Goal: Task Accomplishment & Management: Manage account settings

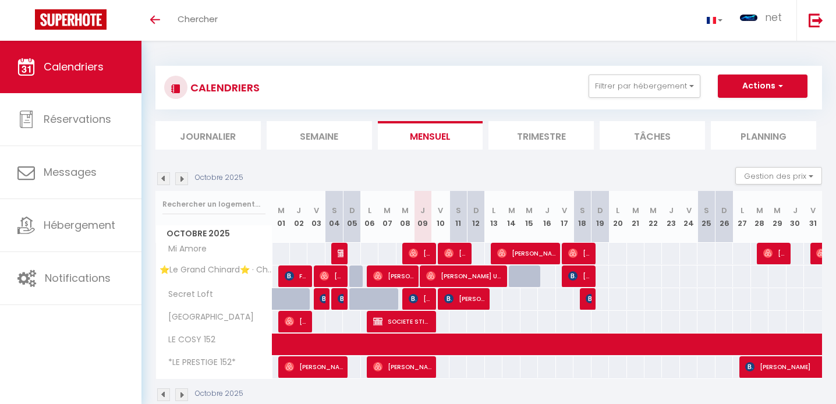
scroll to position [41, 0]
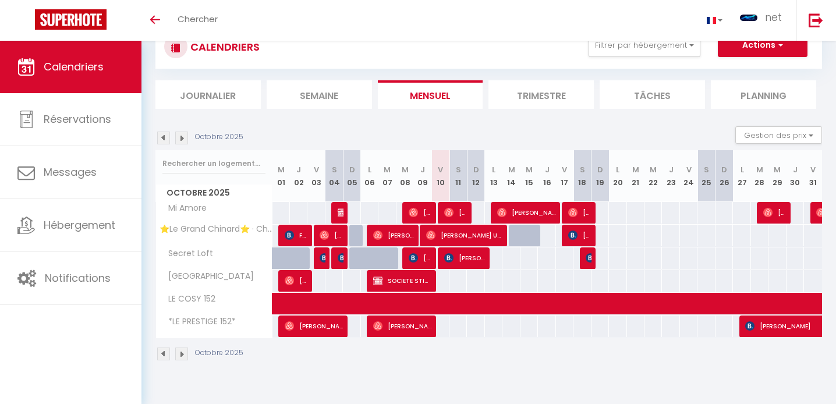
scroll to position [41, 0]
click at [493, 239] on span "[PERSON_NAME] Ursa [PERSON_NAME]" at bounding box center [464, 235] width 76 height 22
select select "OK"
select select "0"
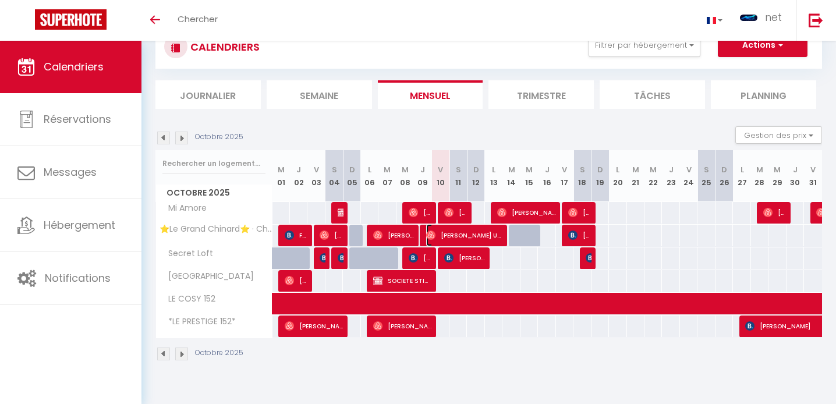
select select "0"
select select "1"
select select
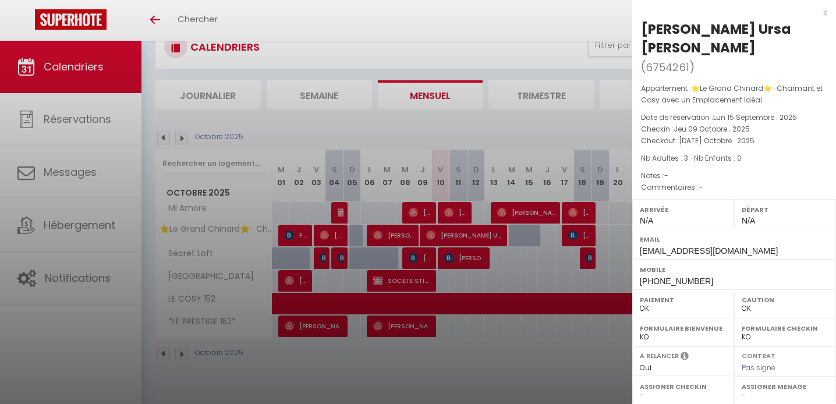
click at [493, 239] on div at bounding box center [418, 202] width 836 height 404
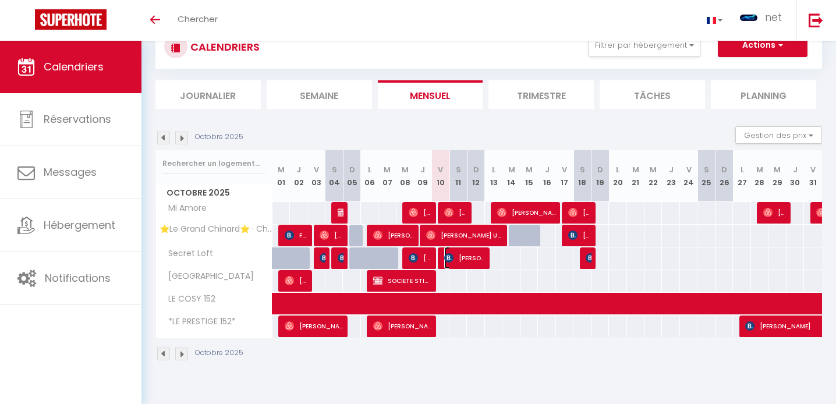
click at [477, 256] on span "[PERSON_NAME]" at bounding box center [464, 258] width 41 height 22
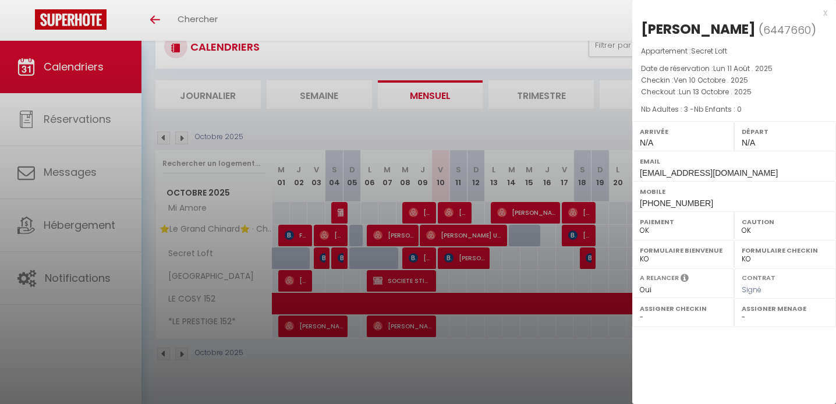
click at [477, 256] on div at bounding box center [418, 202] width 836 height 404
